Goal: Task Accomplishment & Management: Complete application form

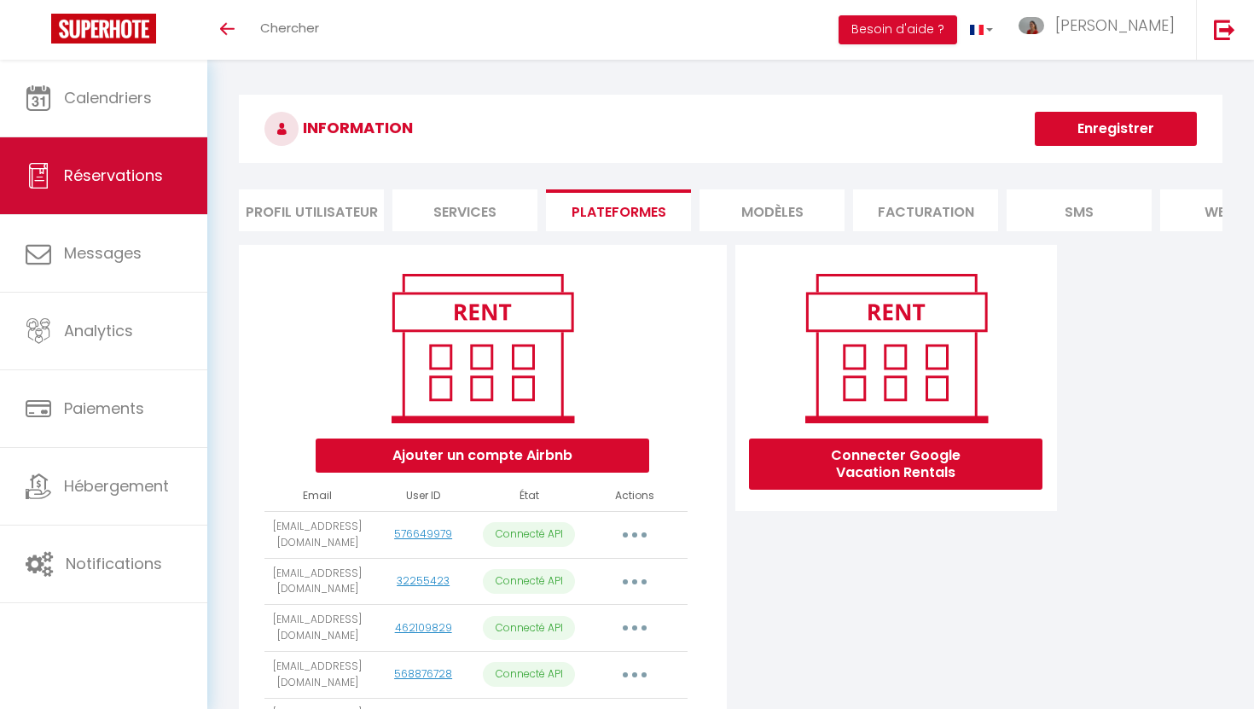
click at [94, 148] on link "Réservations" at bounding box center [103, 175] width 207 height 77
select select "not_cancelled"
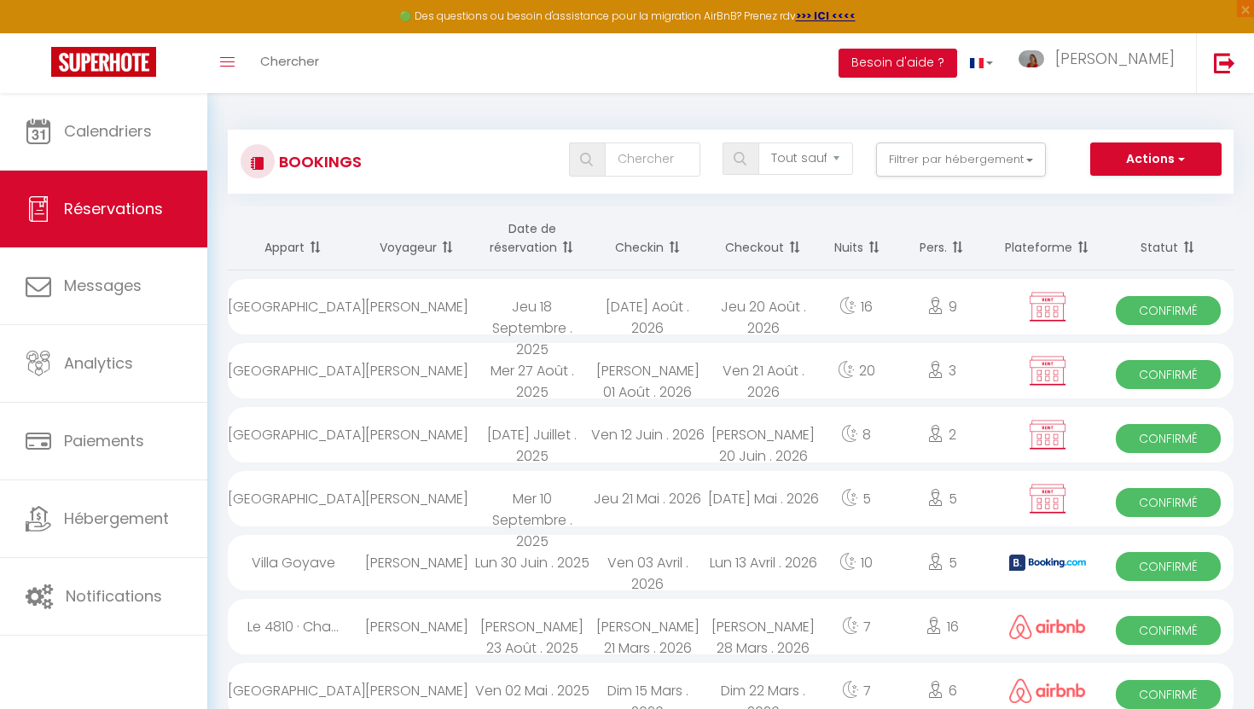
click at [1155, 134] on div "Bookings Tous les statuts Annulé Confirmé Non Confirmé Tout sauf annulé No Show…" at bounding box center [730, 162] width 1005 height 64
click at [1141, 161] on button "Actions" at bounding box center [1155, 159] width 131 height 34
click at [1110, 189] on link "Nouvelle Réservation" at bounding box center [1129, 196] width 183 height 22
select select
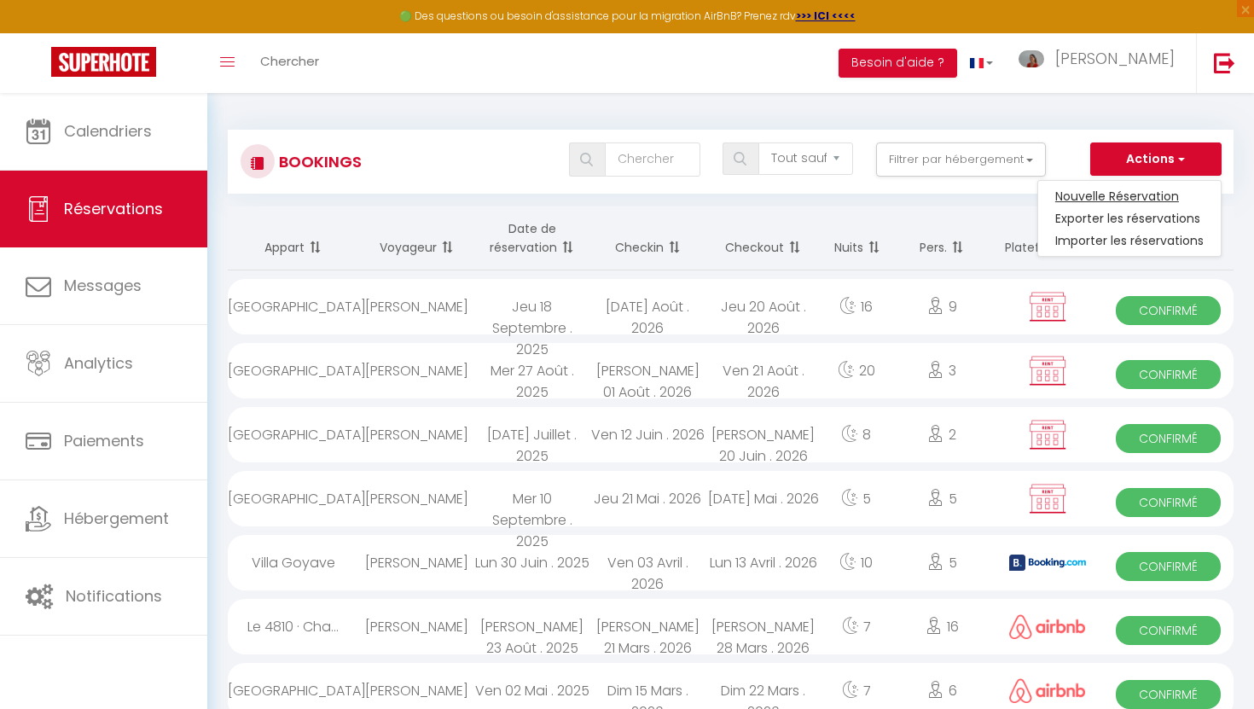
select select
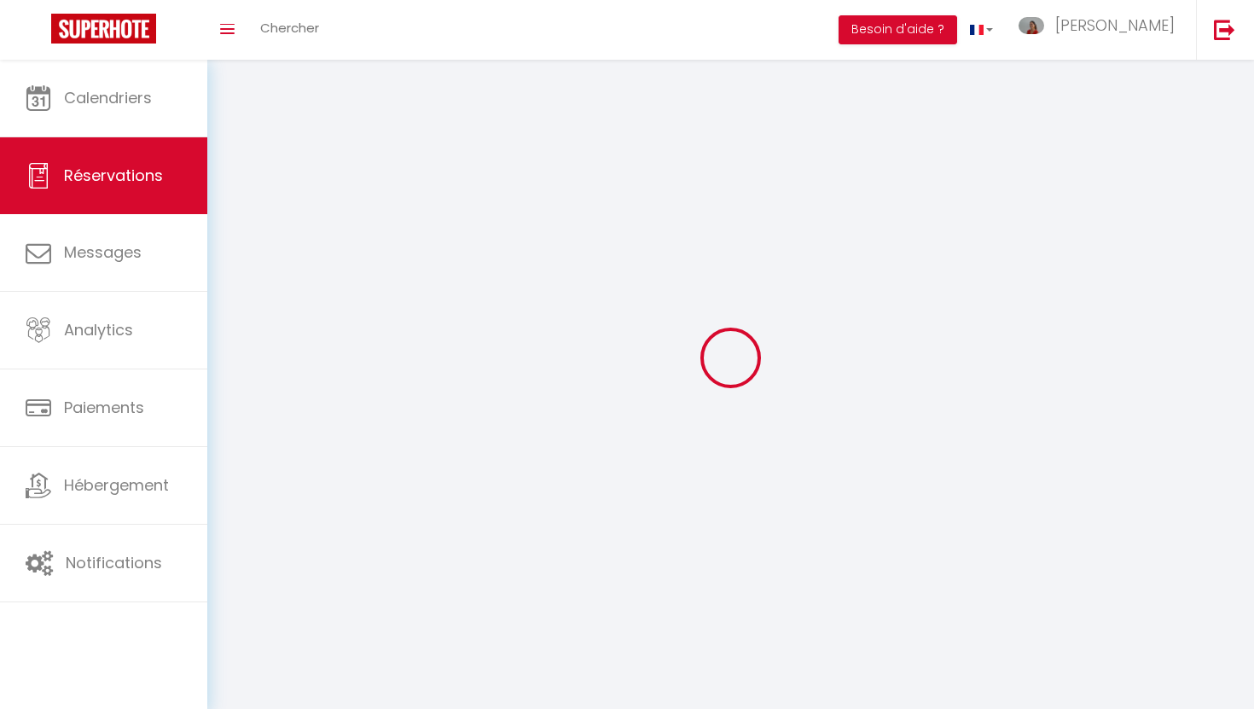
select select
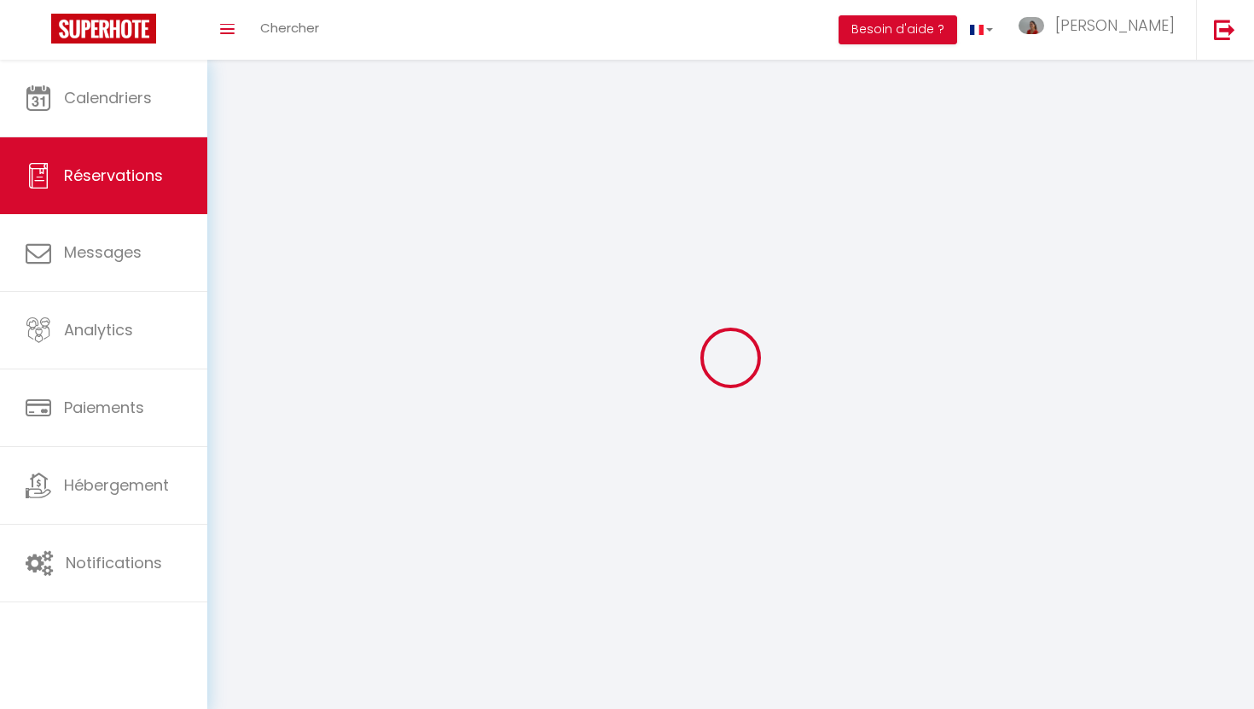
select select
checkbox input "false"
select select
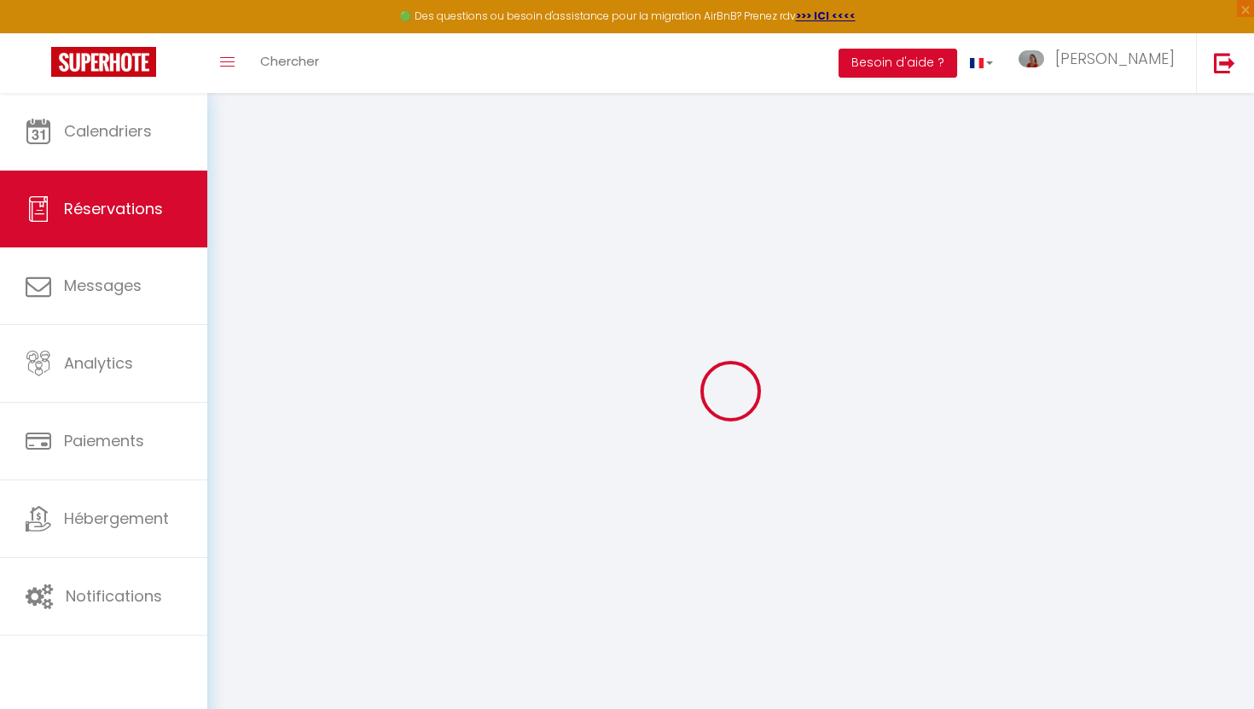
select select
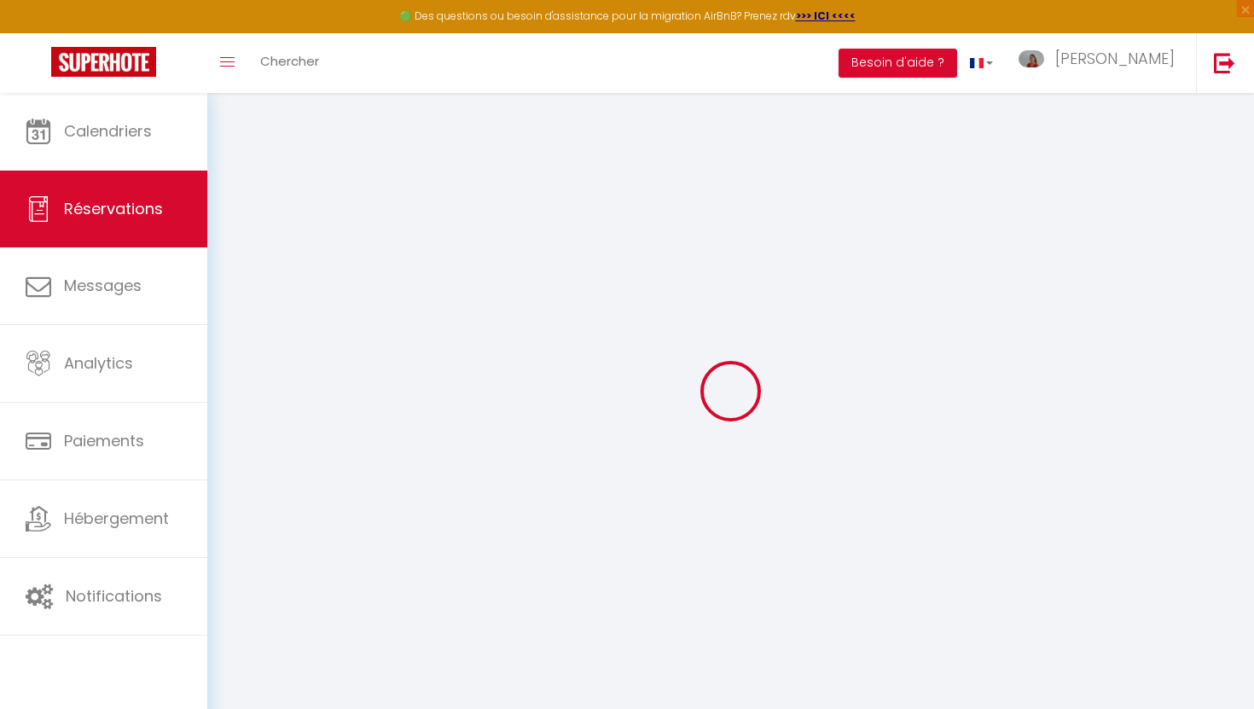
select select
checkbox input "false"
select select
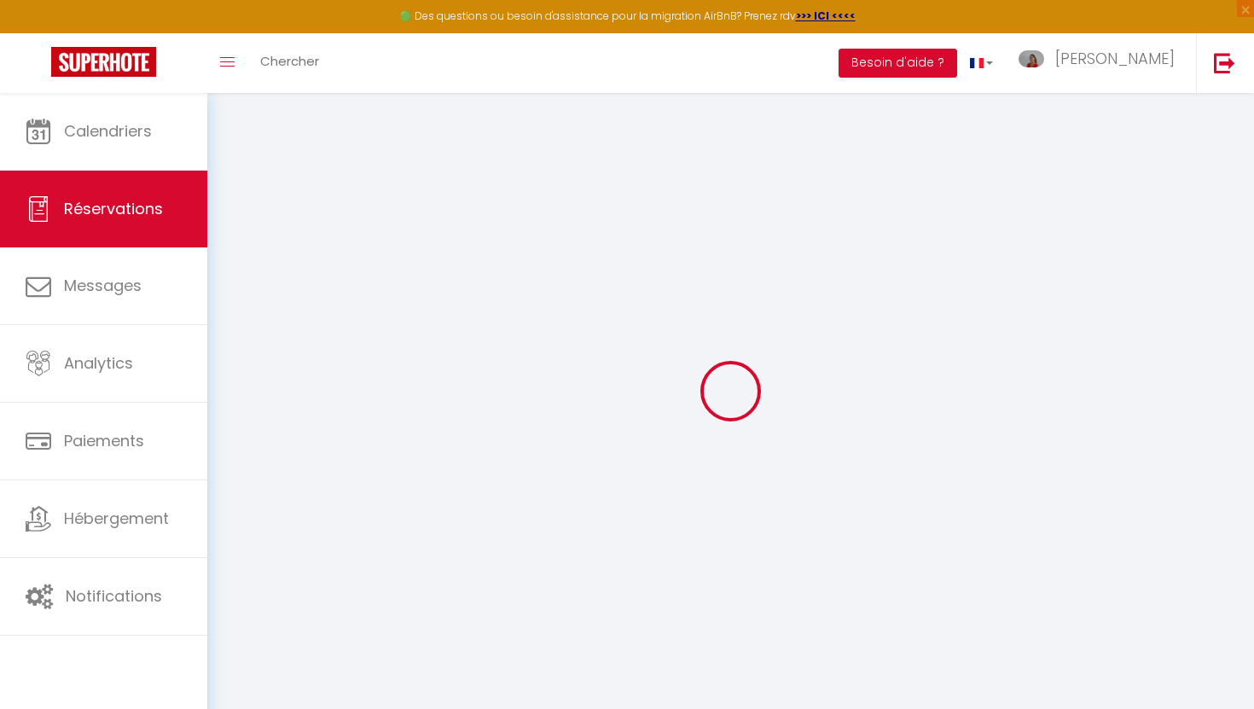
select select
checkbox input "false"
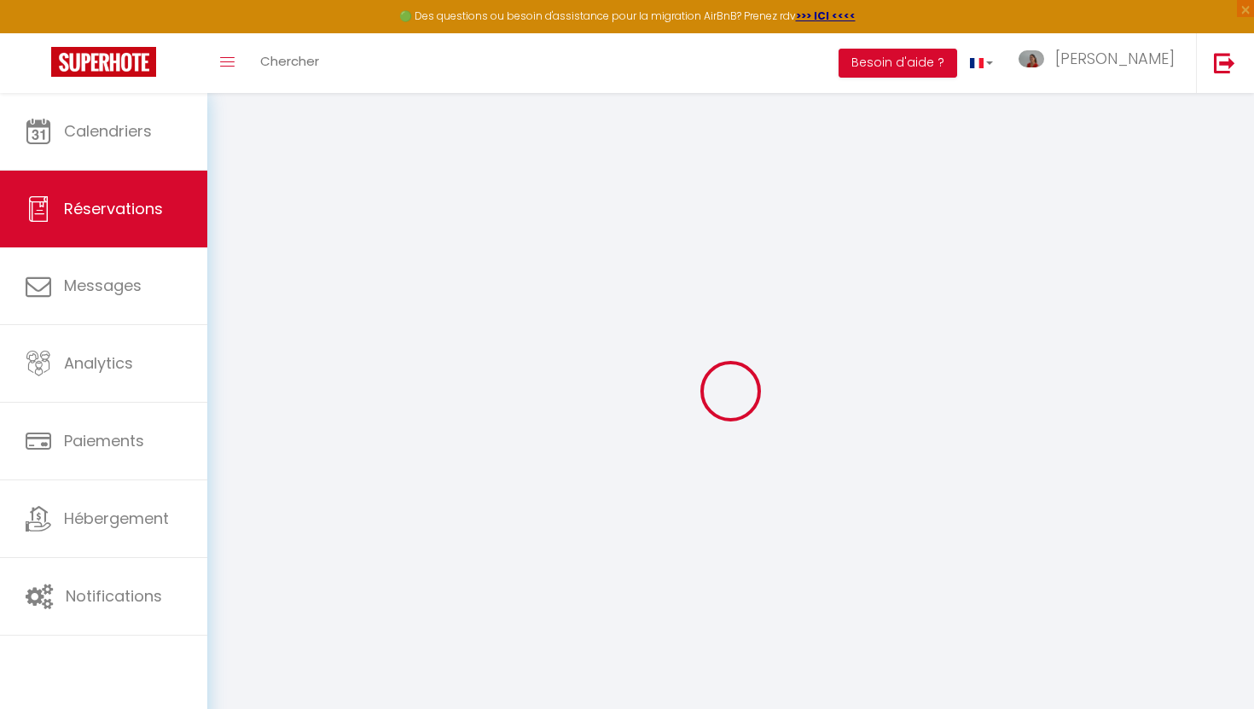
select select
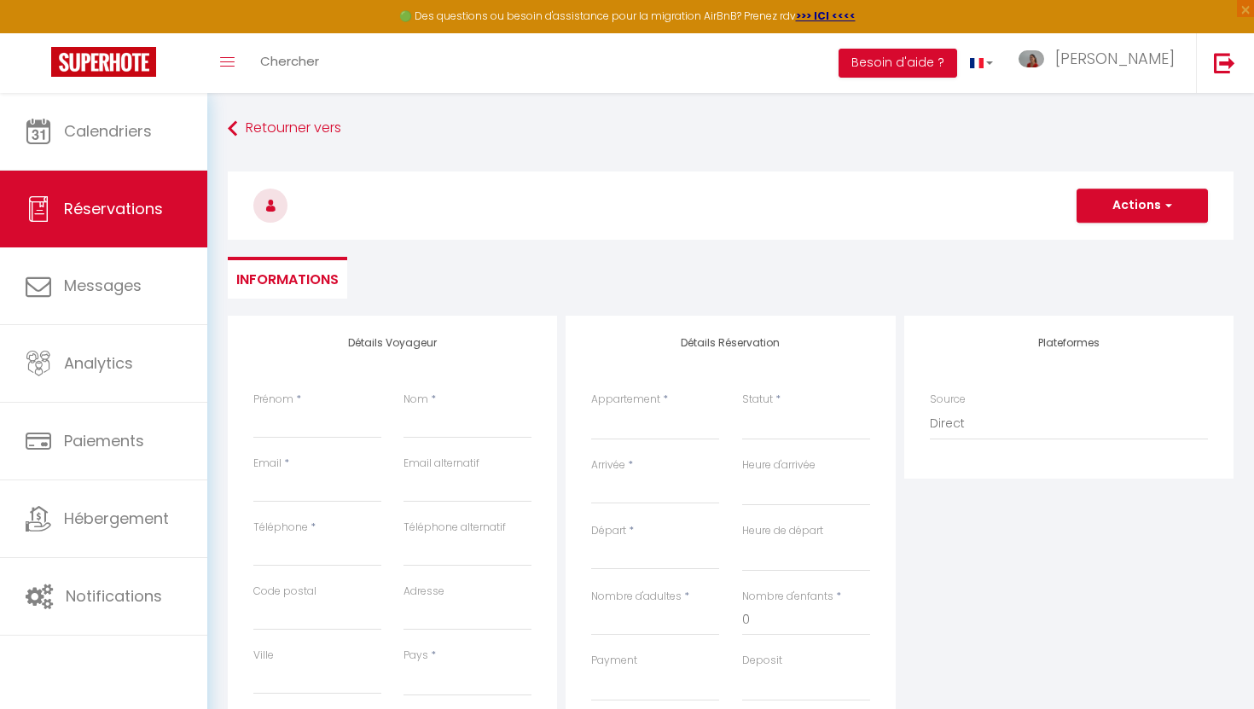
select select
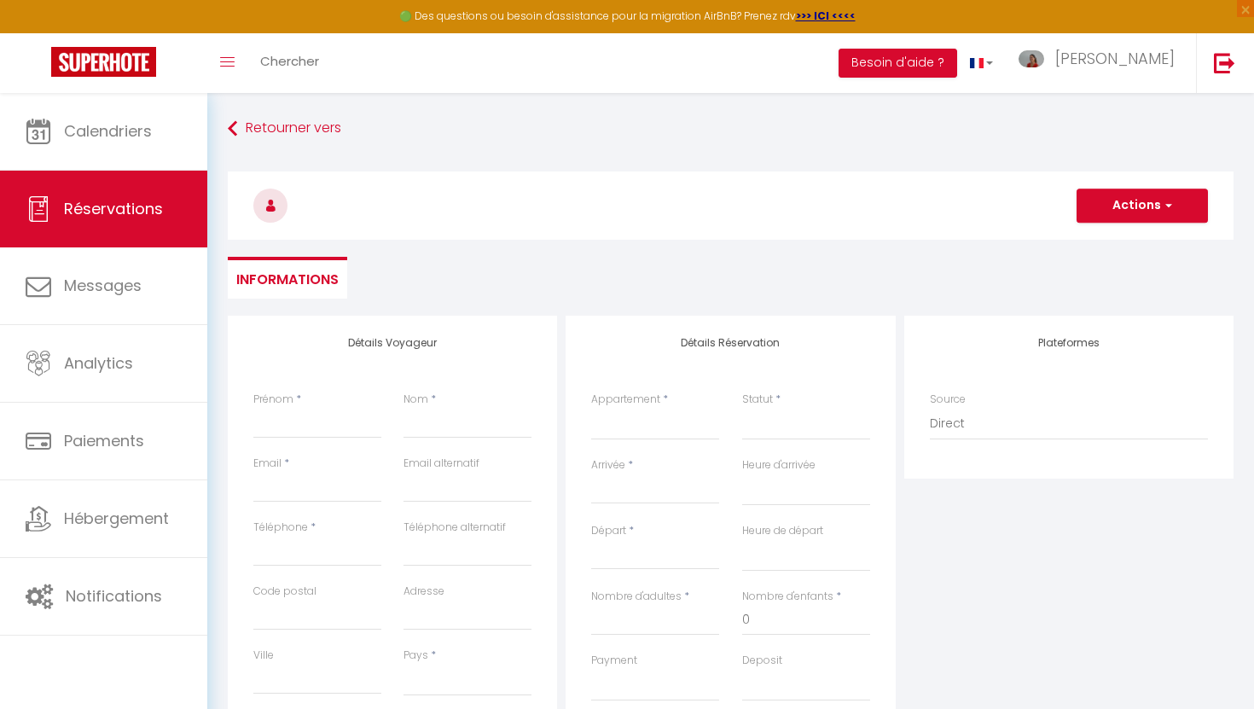
checkbox input "false"
select select
click at [637, 432] on select "[GEOGRAPHIC_DATA] · Chalet 5* piscine, sauna, ski in/out, 10 personnes [GEOGRAP…" at bounding box center [655, 424] width 128 height 32
select select "74476"
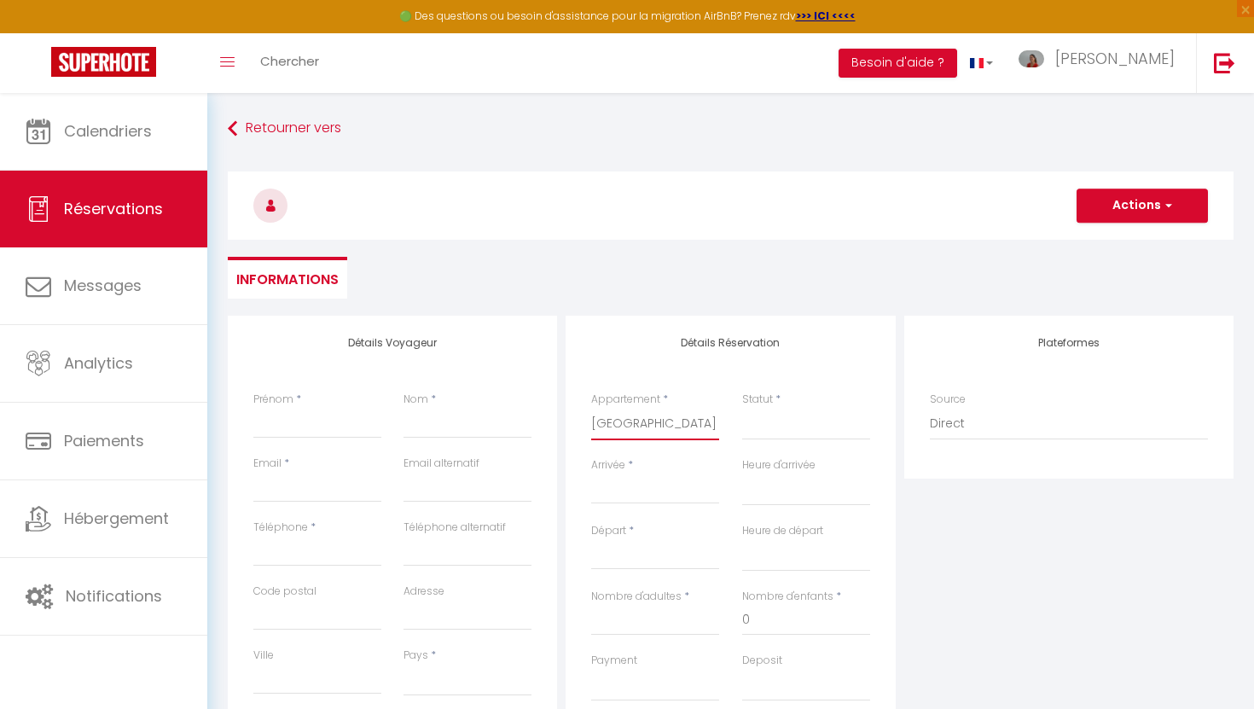
click at [591, 408] on select "[GEOGRAPHIC_DATA] · Chalet 5* piscine, sauna, ski in/out, 10 personnes [GEOGRAP…" at bounding box center [655, 424] width 128 height 32
select select
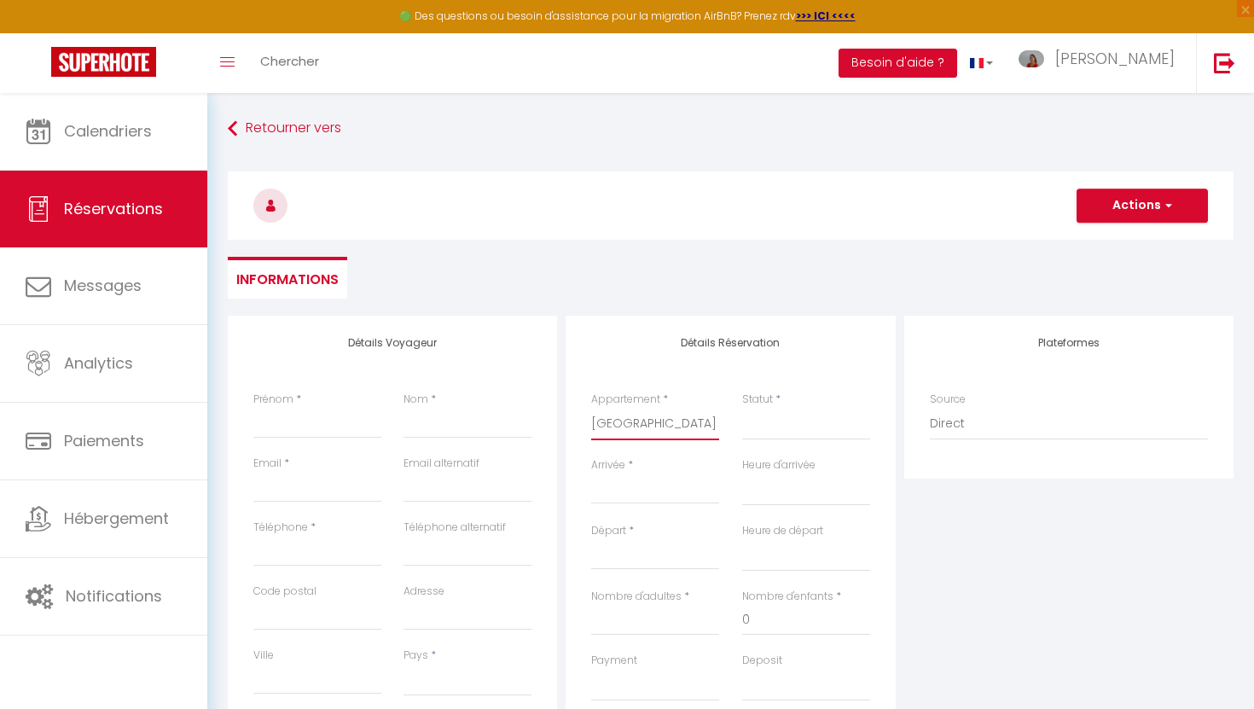
select select
checkbox input "false"
select select
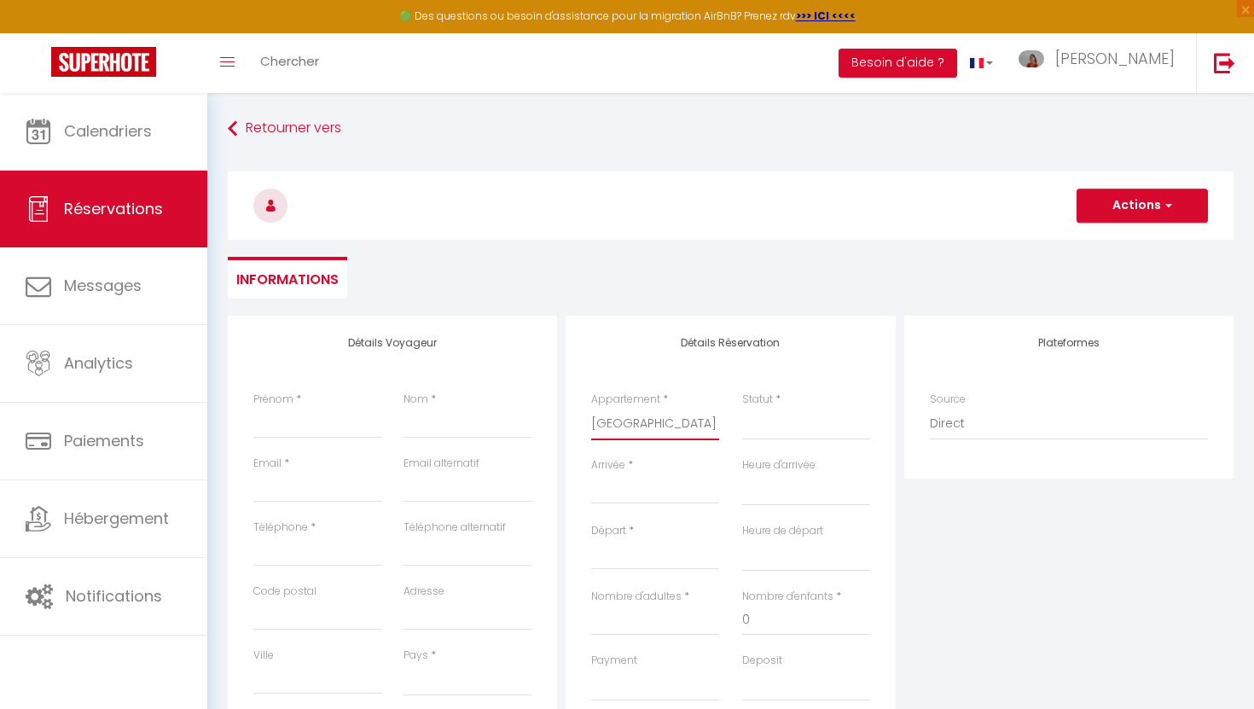
select select
checkbox input "false"
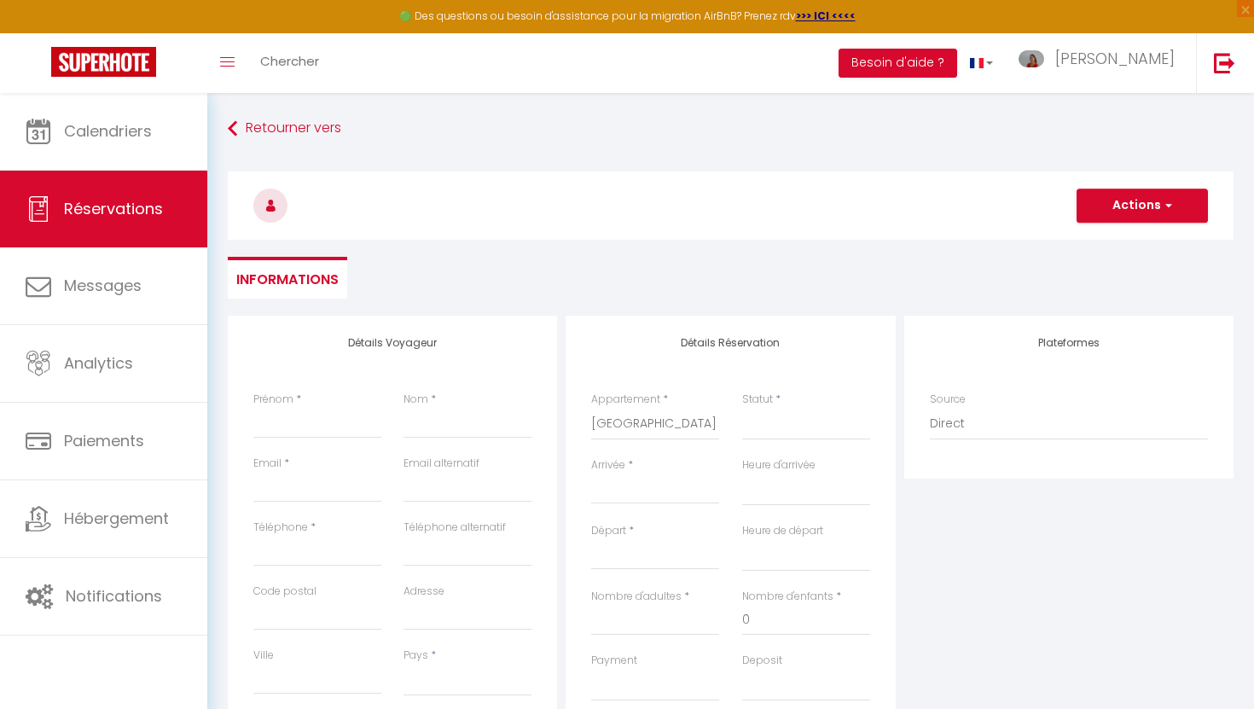
click at [630, 491] on input "Arrivée" at bounding box center [655, 490] width 128 height 22
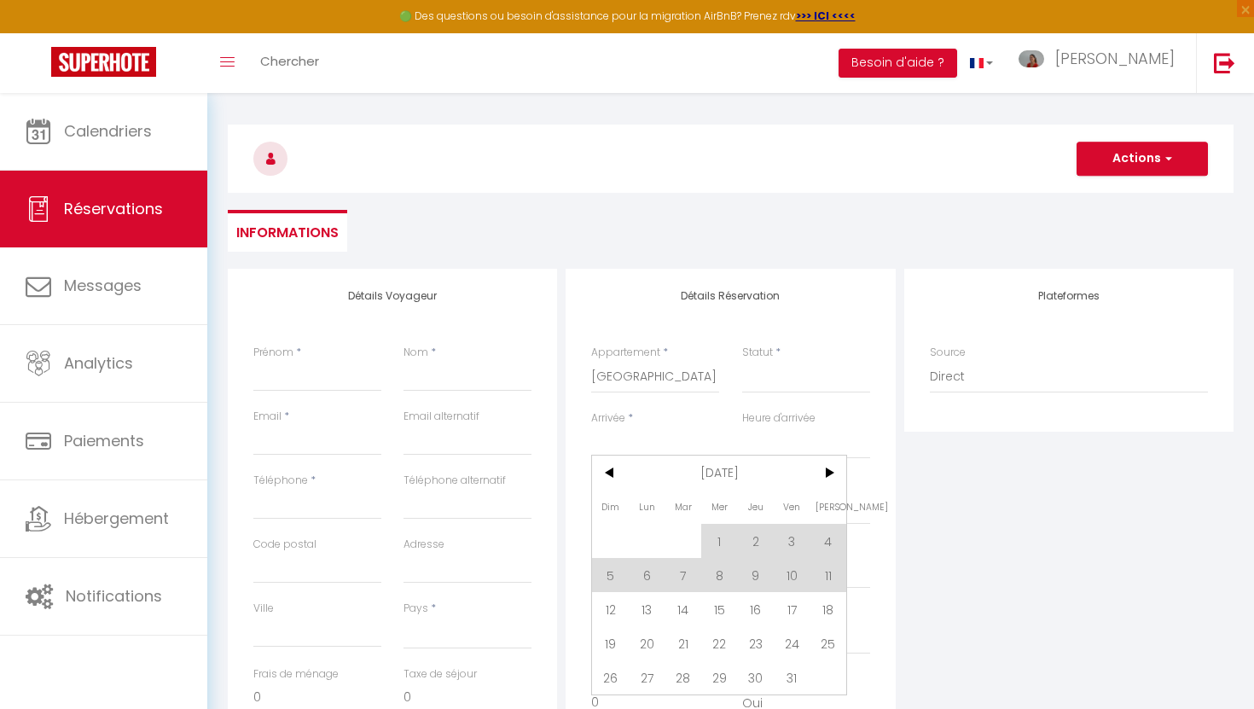
scroll to position [69, 0]
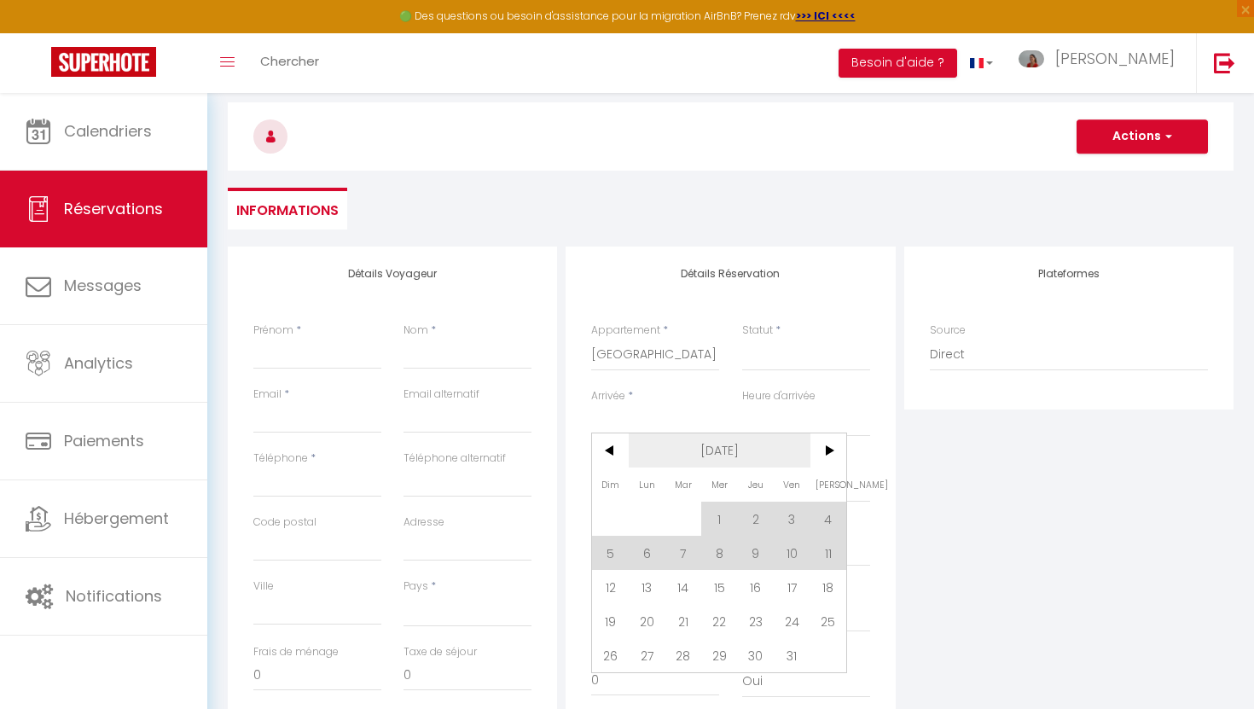
click at [718, 461] on span "[DATE]" at bounding box center [720, 450] width 182 height 34
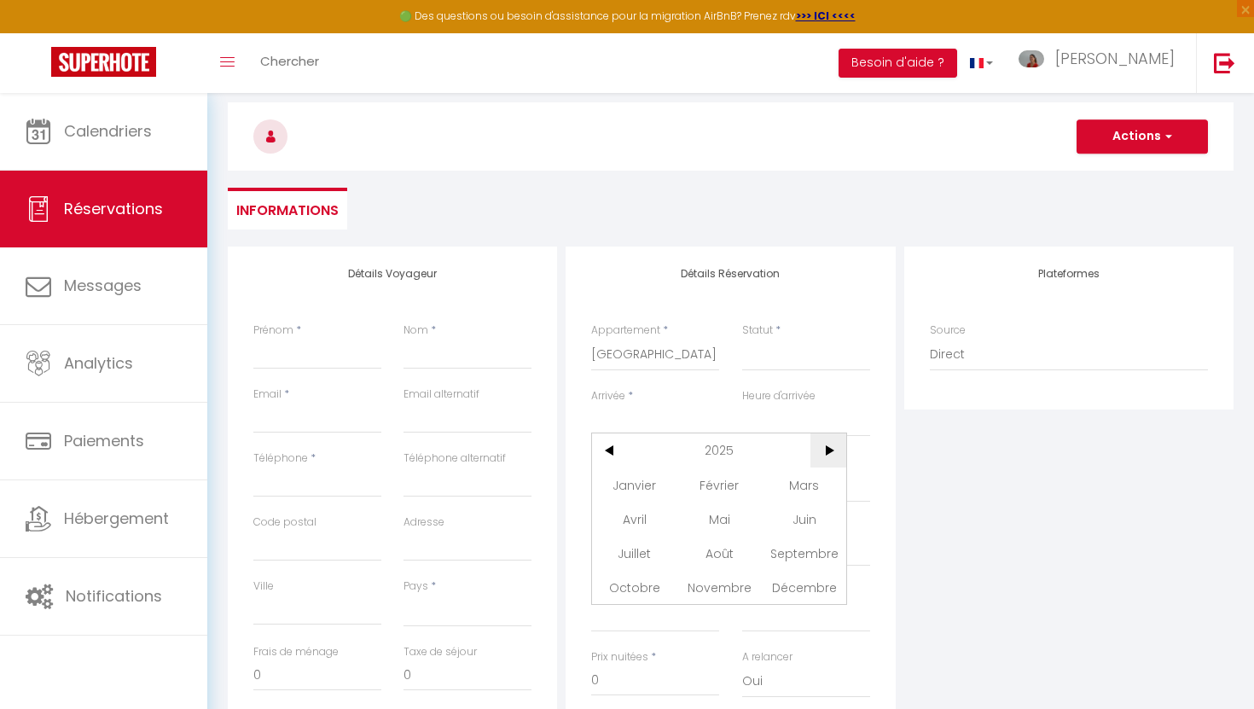
click at [829, 454] on span ">" at bounding box center [828, 450] width 37 height 34
click at [805, 484] on span "Mars" at bounding box center [804, 484] width 84 height 34
click at [721, 548] on span "11" at bounding box center [719, 553] width 37 height 34
select select
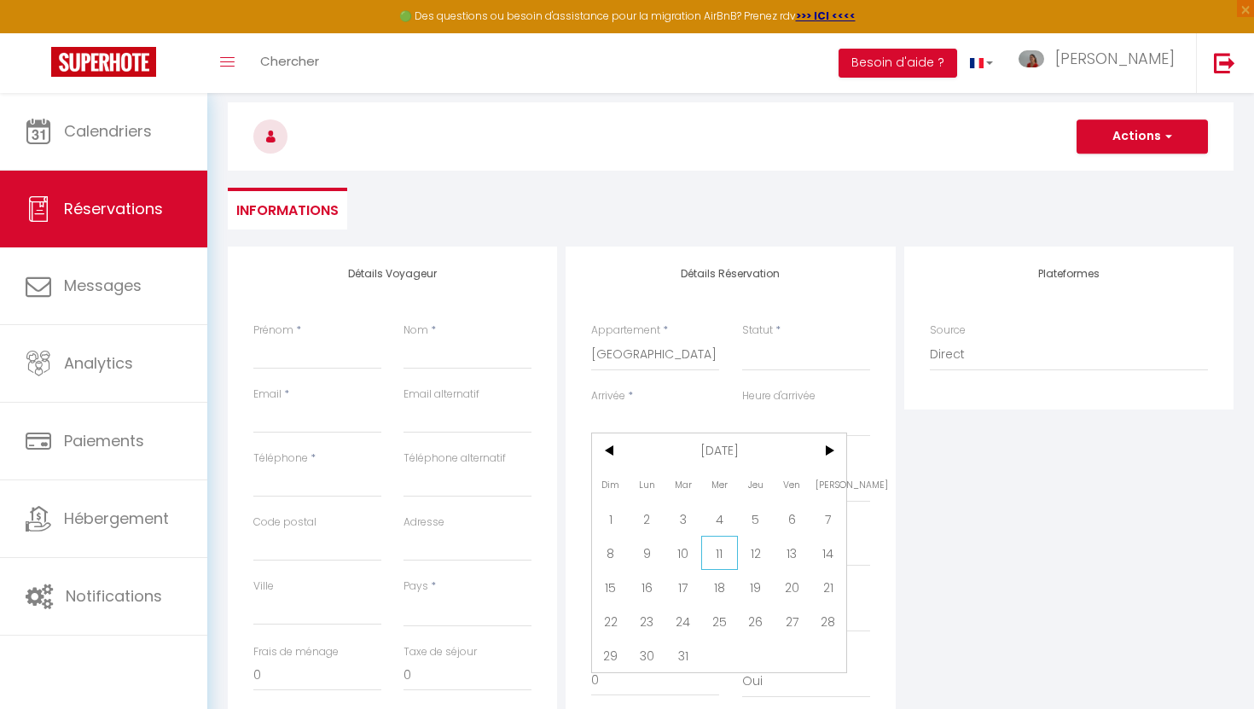
type input "Mer 11 Mars 2026"
select select
type input "Jeu 12 Mars 2026"
select select
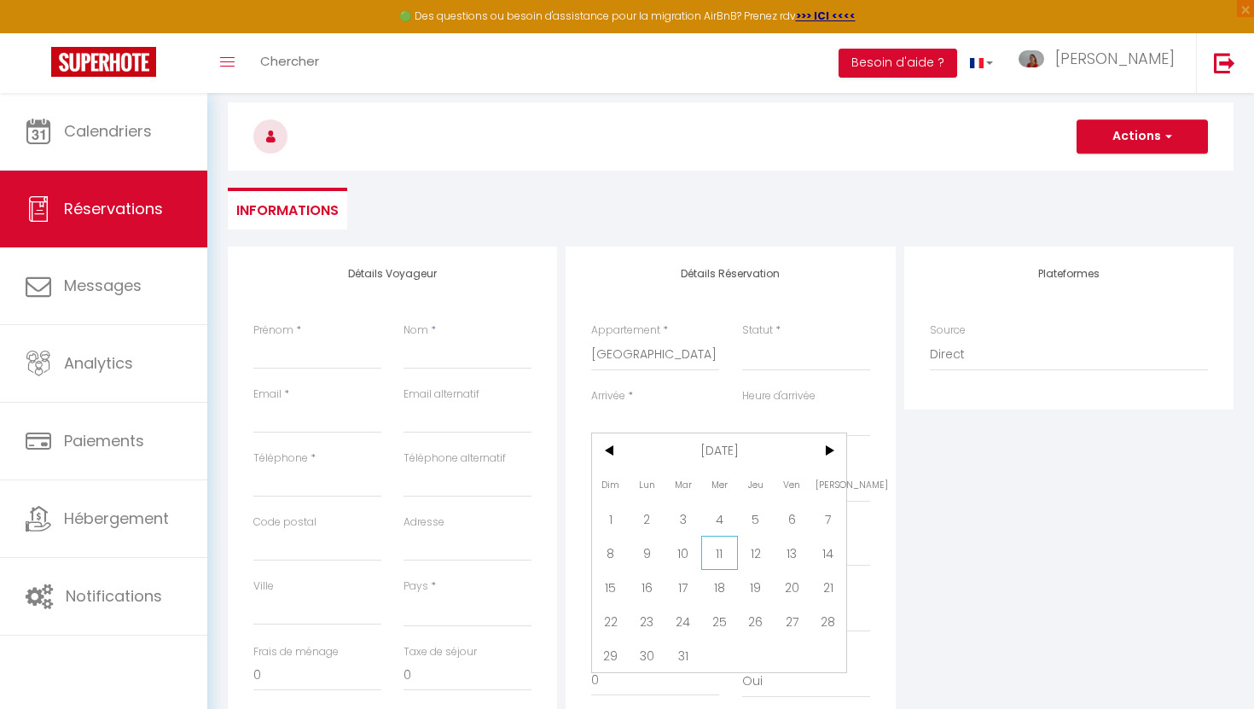
select select
checkbox input "false"
click at [660, 486] on input "Jeu 12 Mars 2026" at bounding box center [655, 487] width 128 height 22
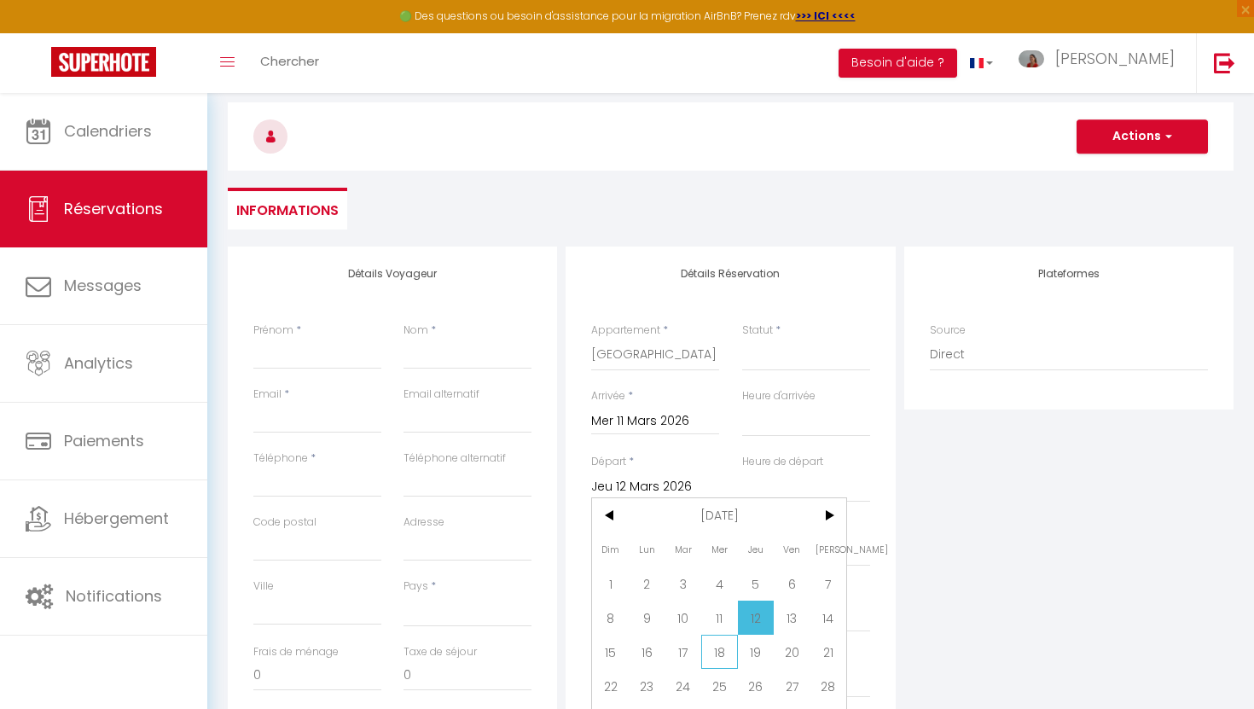
click at [719, 656] on span "18" at bounding box center [719, 651] width 37 height 34
select select
type input "Mer 18 Mars 2026"
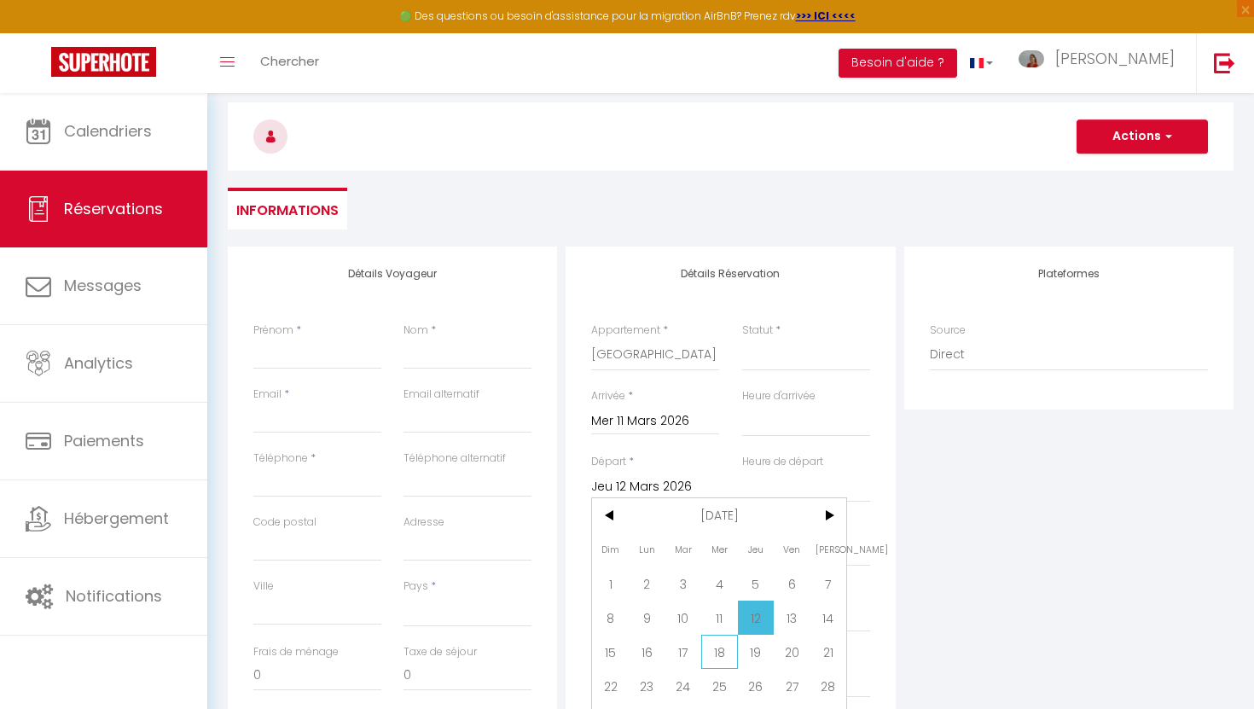
select select
checkbox input "false"
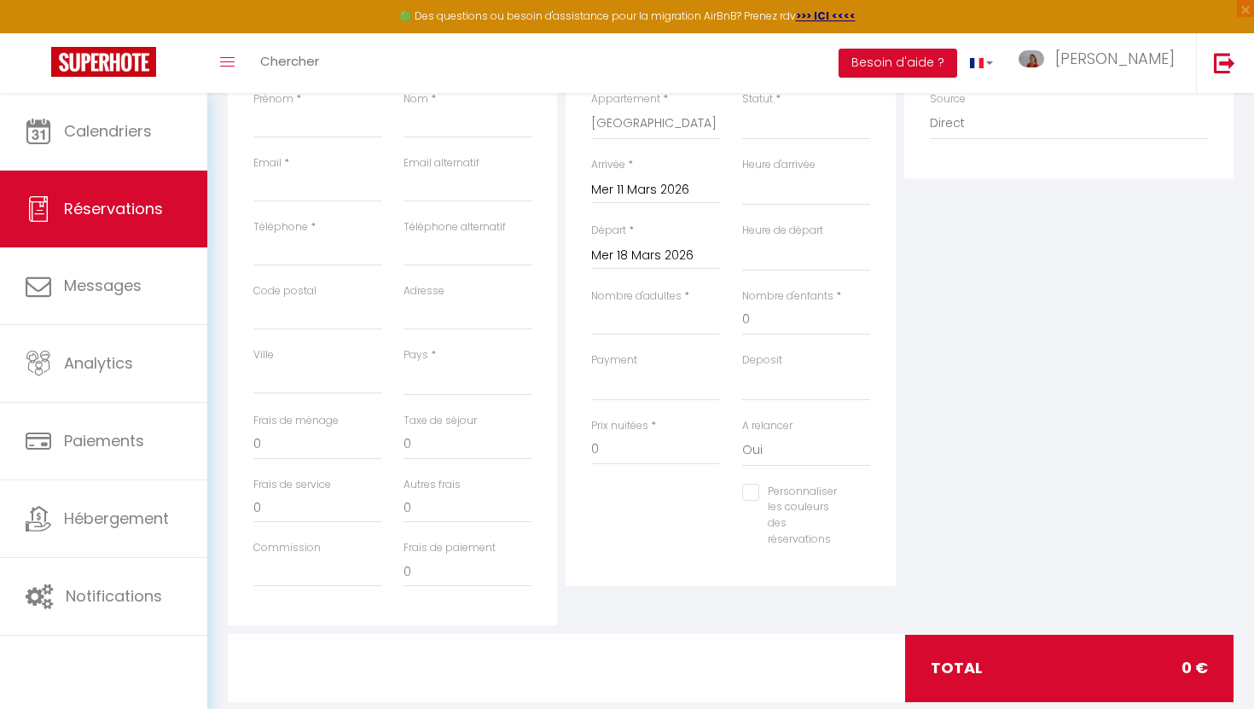
scroll to position [301, 0]
click at [611, 323] on input "Nombre d'adultes" at bounding box center [655, 319] width 128 height 31
type input "4"
select select
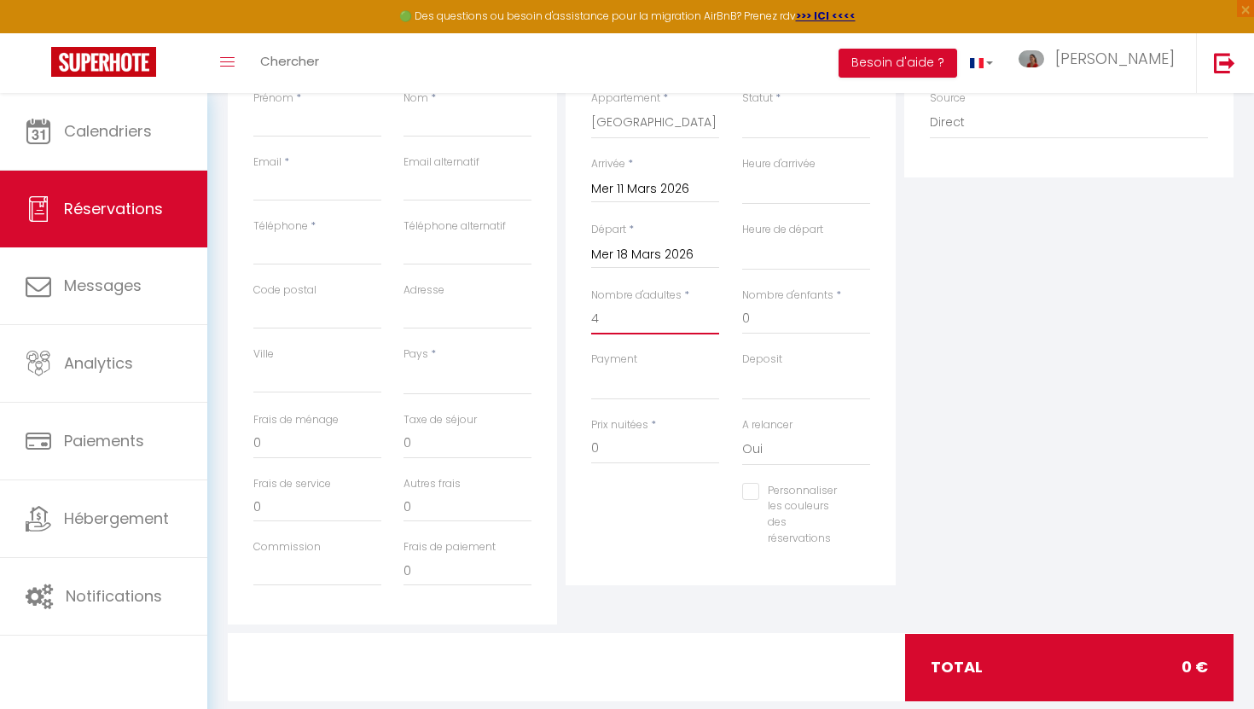
select select
checkbox input "false"
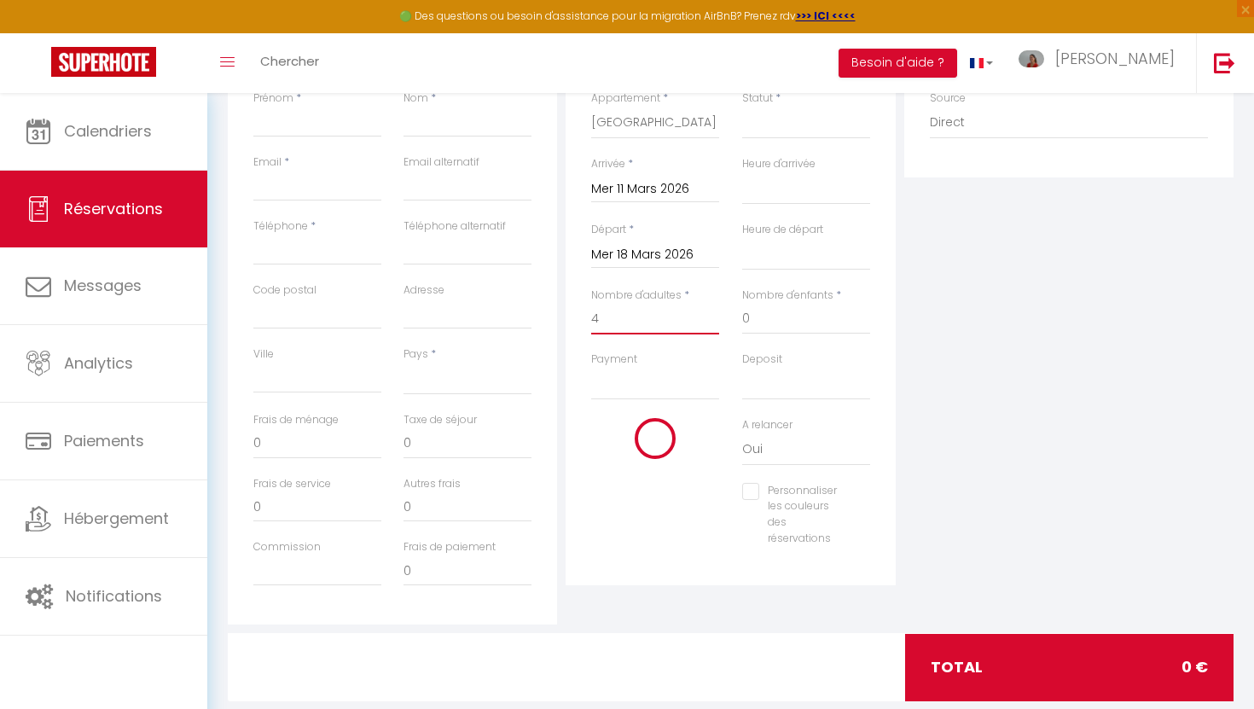
select select
type input "195"
type input "112"
select select
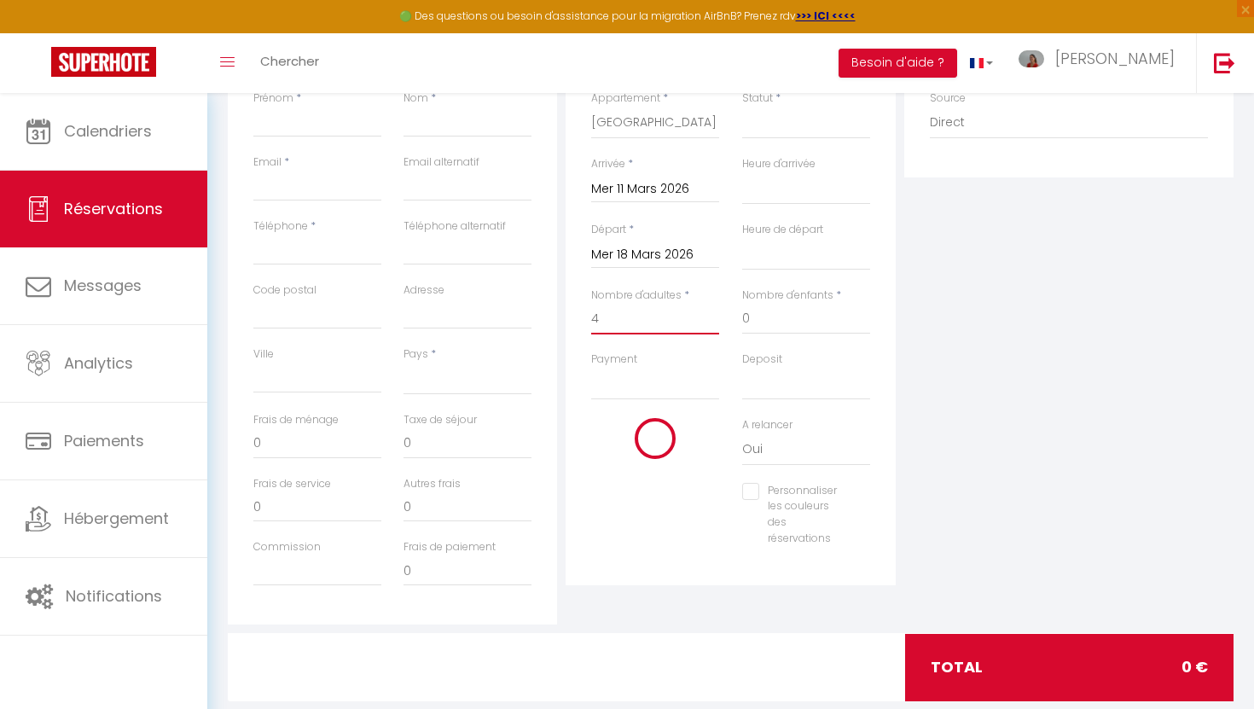
select select
type input "3920"
checkbox input "false"
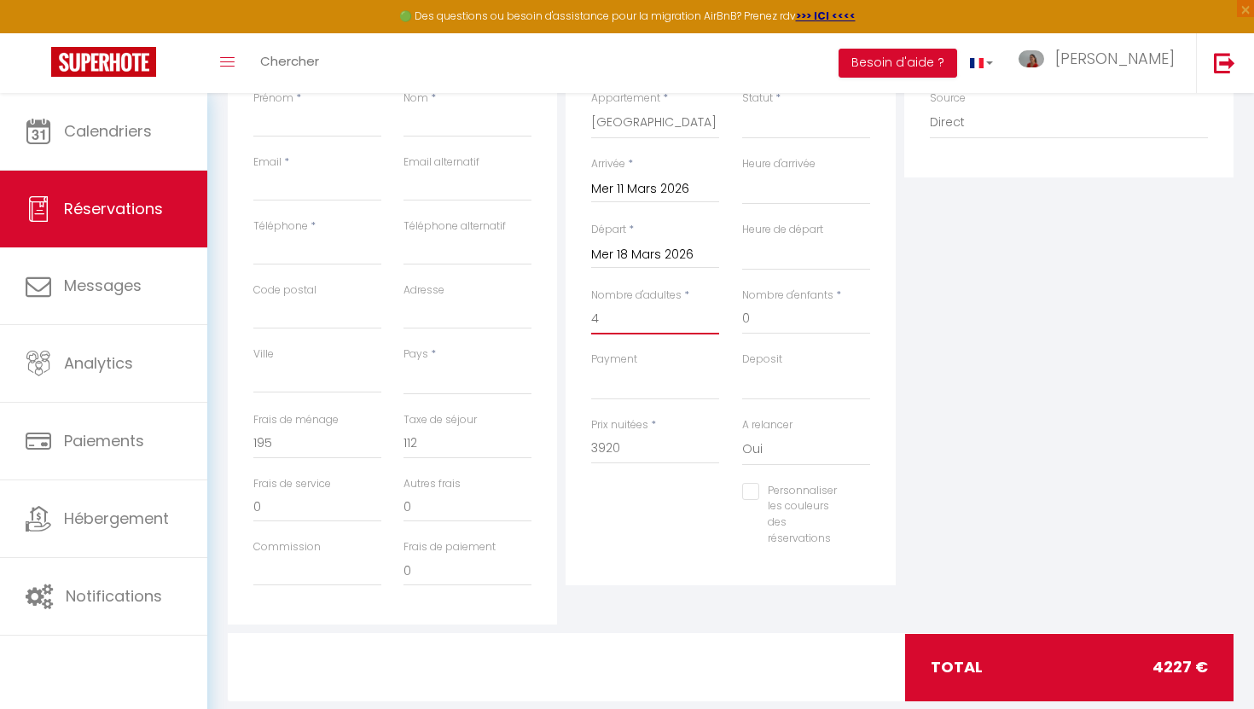
type input "4"
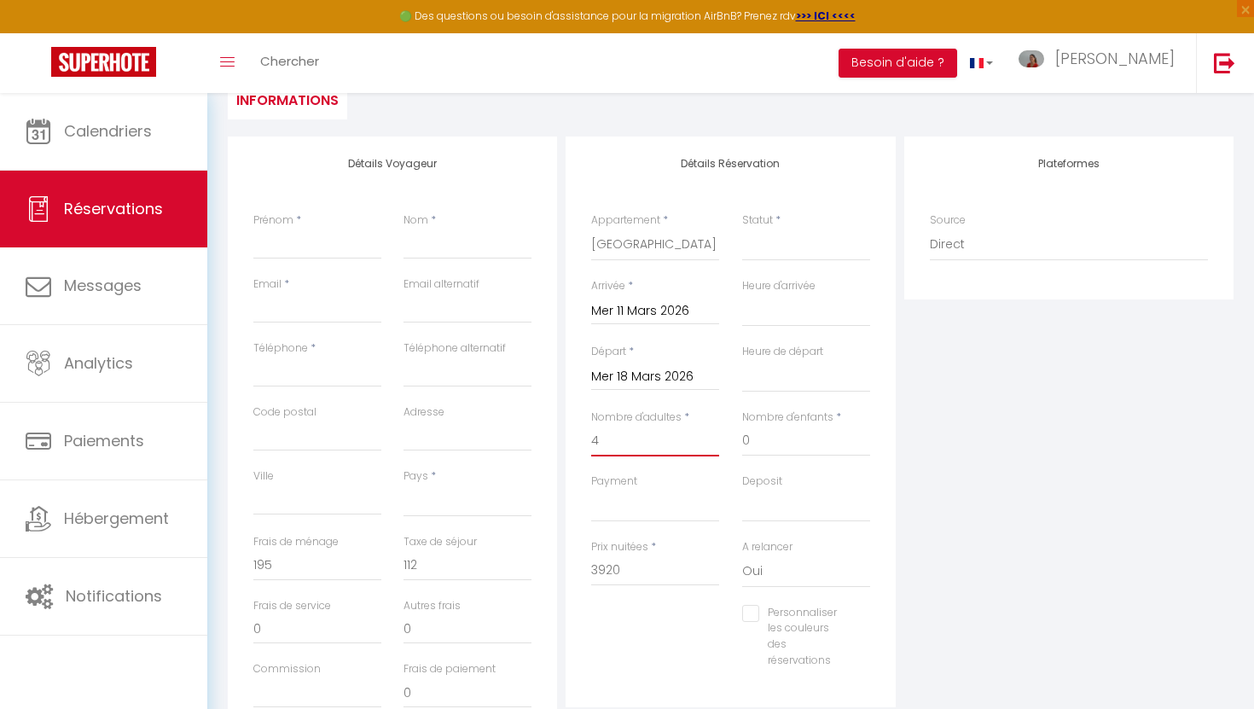
scroll to position [0, 0]
